Goal: Information Seeking & Learning: Understand process/instructions

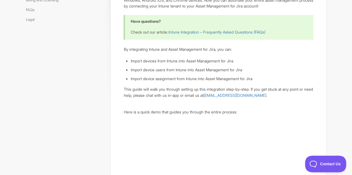
scroll to position [82, 0]
click at [151, 73] on ul "Import devices from Intune into Asset Management for Jira Import device users f…" at bounding box center [221, 70] width 182 height 24
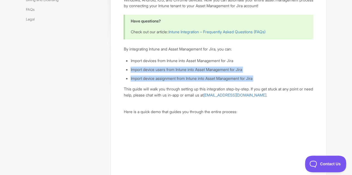
drag, startPoint x: 151, startPoint y: 73, endPoint x: 150, endPoint y: 69, distance: 4.5
click at [150, 69] on ul "Import devices from Intune into Asset Management for Jira Import device users f…" at bounding box center [221, 70] width 182 height 24
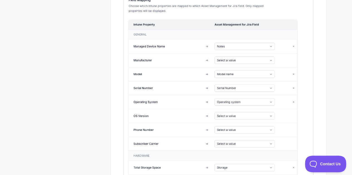
scroll to position [1026, 0]
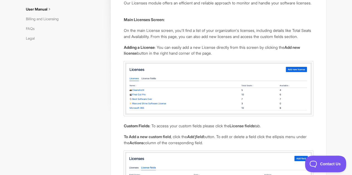
scroll to position [63, 0]
click at [170, 56] on p "Adding a License : You can easily add a new License directly from this screen b…" at bounding box center [217, 50] width 189 height 12
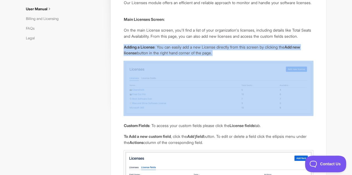
click at [170, 56] on p "Adding a License : You can easily add a new License directly from this screen b…" at bounding box center [217, 50] width 189 height 12
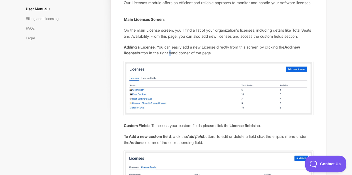
click at [170, 56] on p "Adding a License : You can easily add a new License directly from this screen b…" at bounding box center [217, 50] width 189 height 12
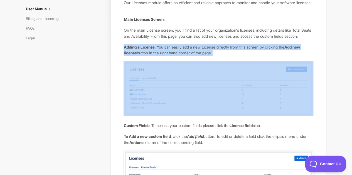
click at [170, 56] on p "Adding a License : You can easily add a new License directly from this screen b…" at bounding box center [217, 50] width 189 height 12
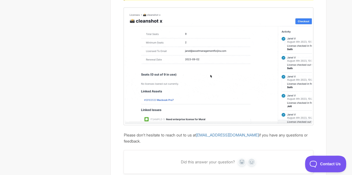
scroll to position [887, 0]
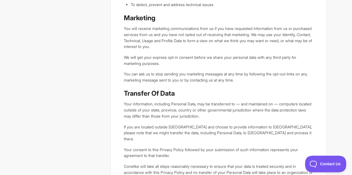
scroll to position [587, 0]
